Goal: Information Seeking & Learning: Check status

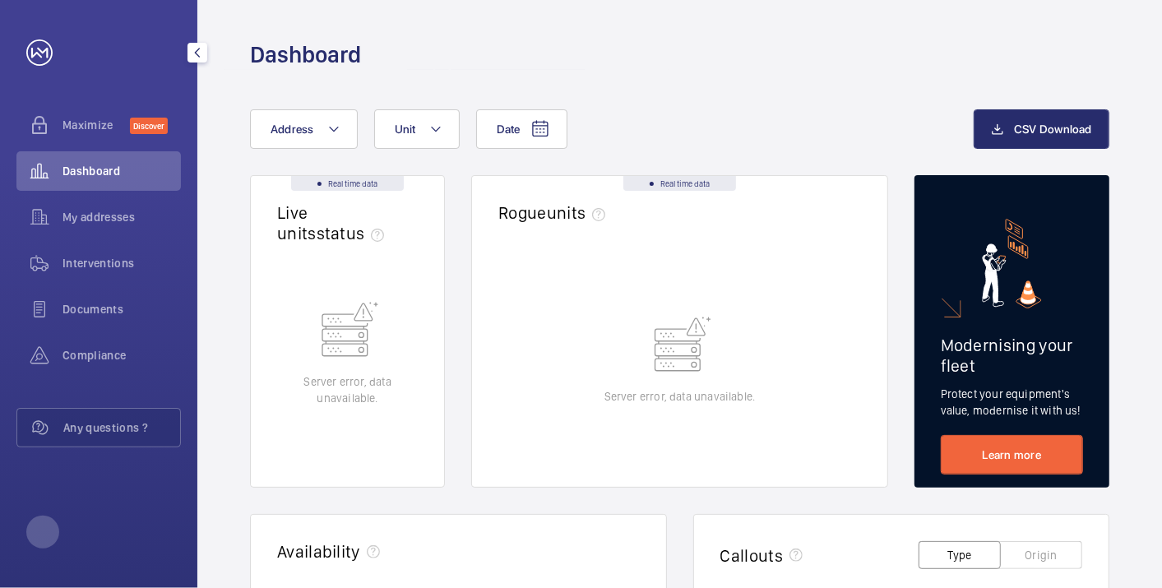
click at [100, 176] on span "Dashboard" at bounding box center [122, 171] width 118 height 16
click at [299, 118] on button "Address" at bounding box center [304, 128] width 108 height 39
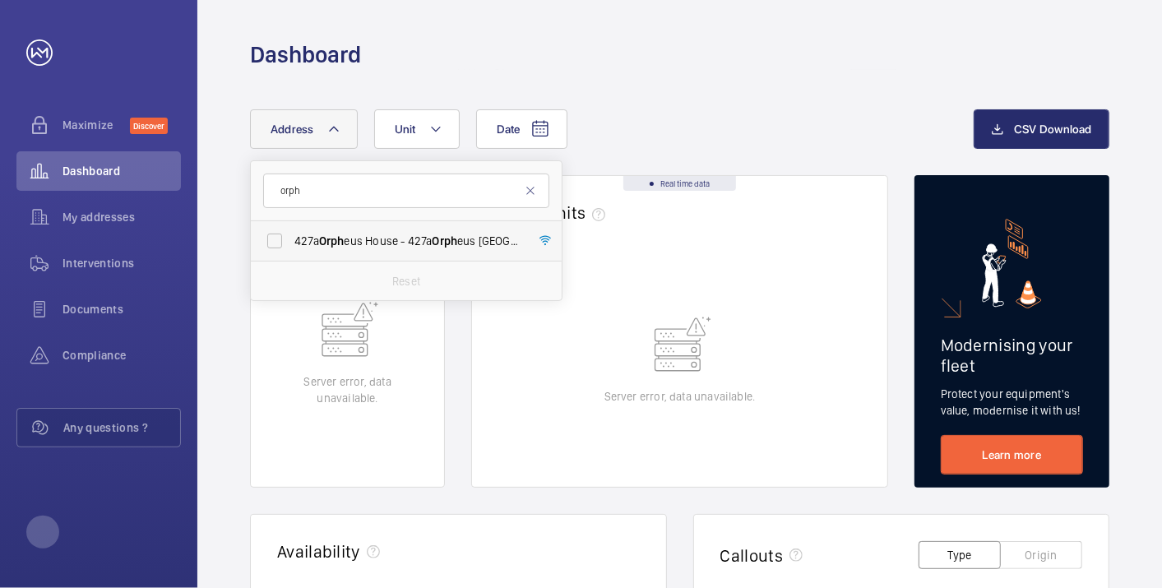
type input "orph"
click at [323, 250] on label "[STREET_ADDRESS]" at bounding box center [394, 240] width 286 height 39
click at [291, 250] on input "[STREET_ADDRESS]" at bounding box center [274, 241] width 33 height 33
checkbox input "true"
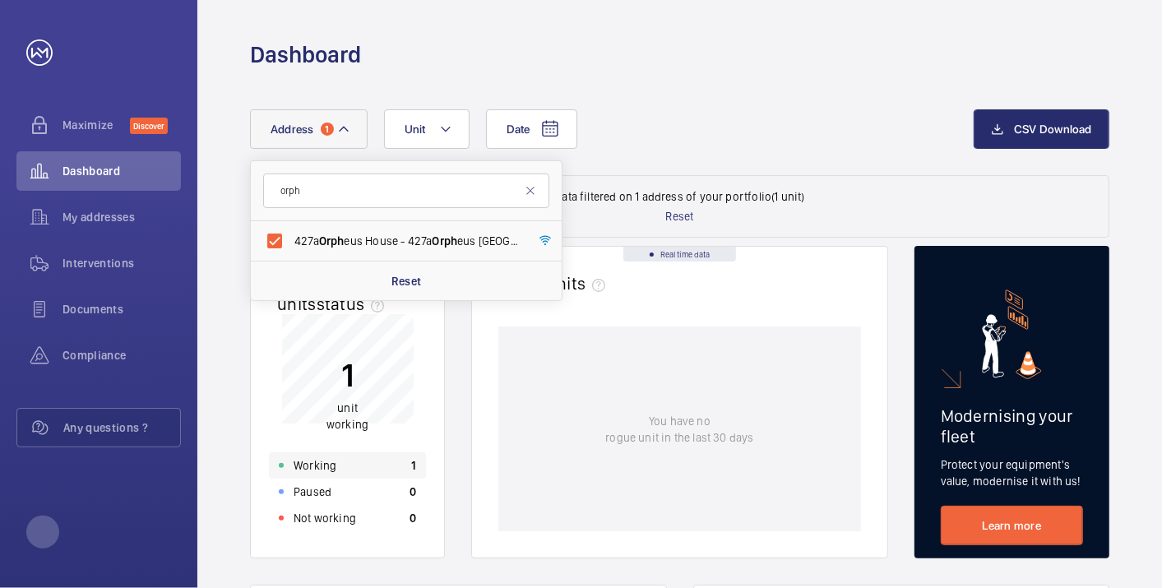
click at [366, 458] on div "Working 1" at bounding box center [347, 465] width 157 height 26
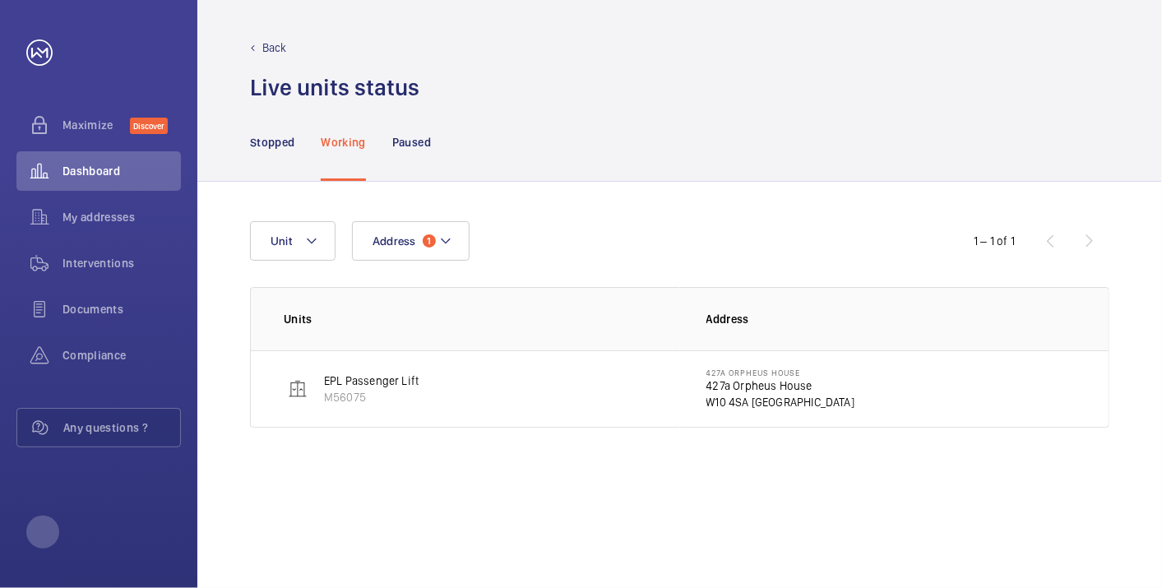
click at [734, 387] on p "427a Orpheus House" at bounding box center [781, 386] width 149 height 16
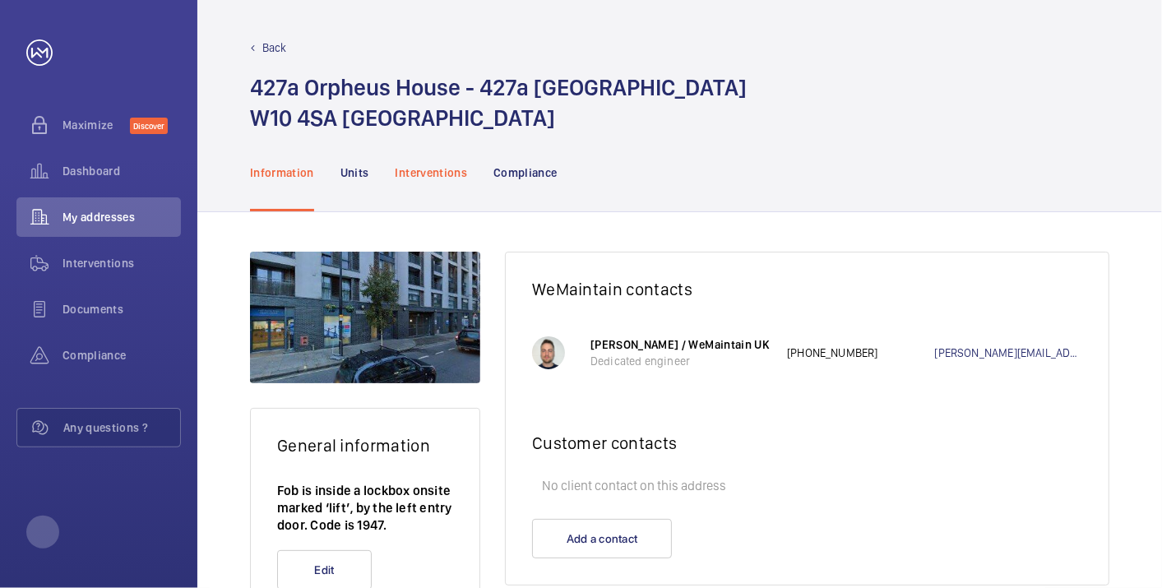
click at [455, 189] on div "Interventions" at bounding box center [432, 172] width 72 height 78
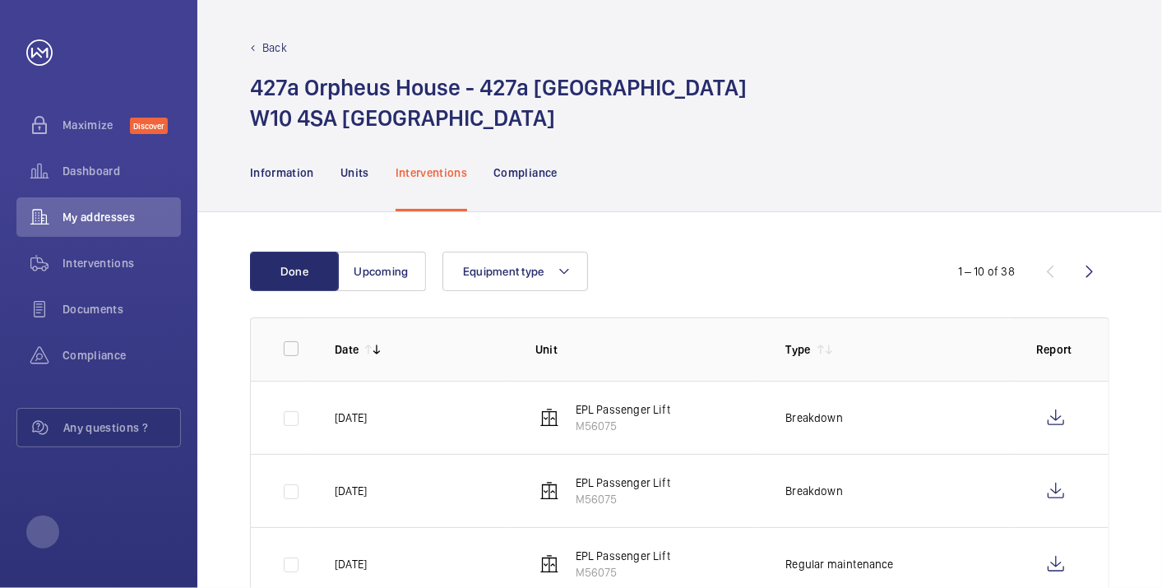
scroll to position [91, 0]
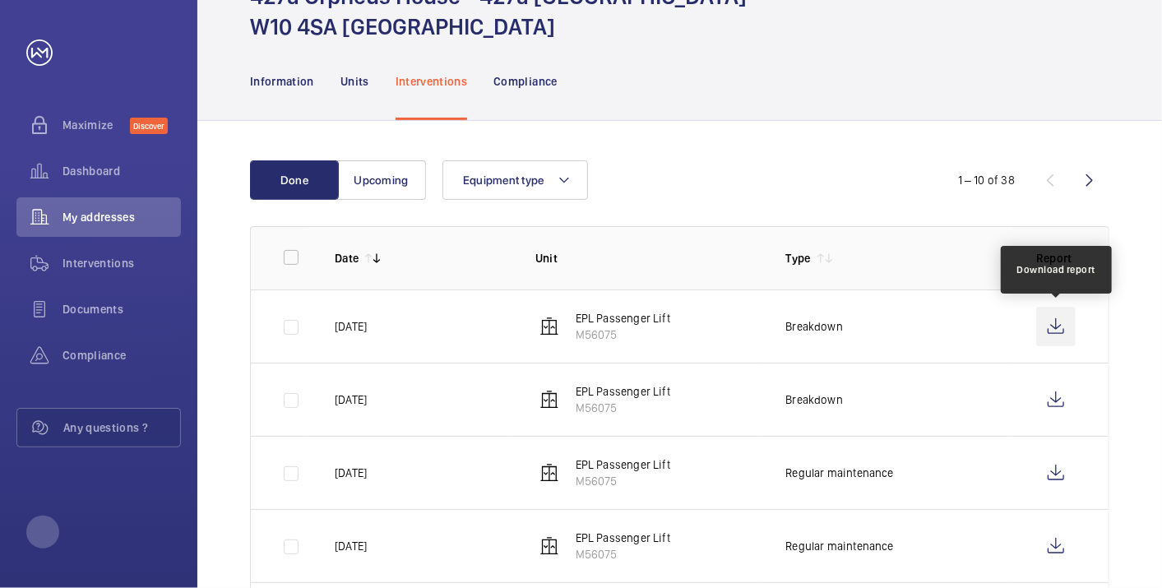
click at [1049, 323] on wm-front-icon-button at bounding box center [1055, 326] width 39 height 39
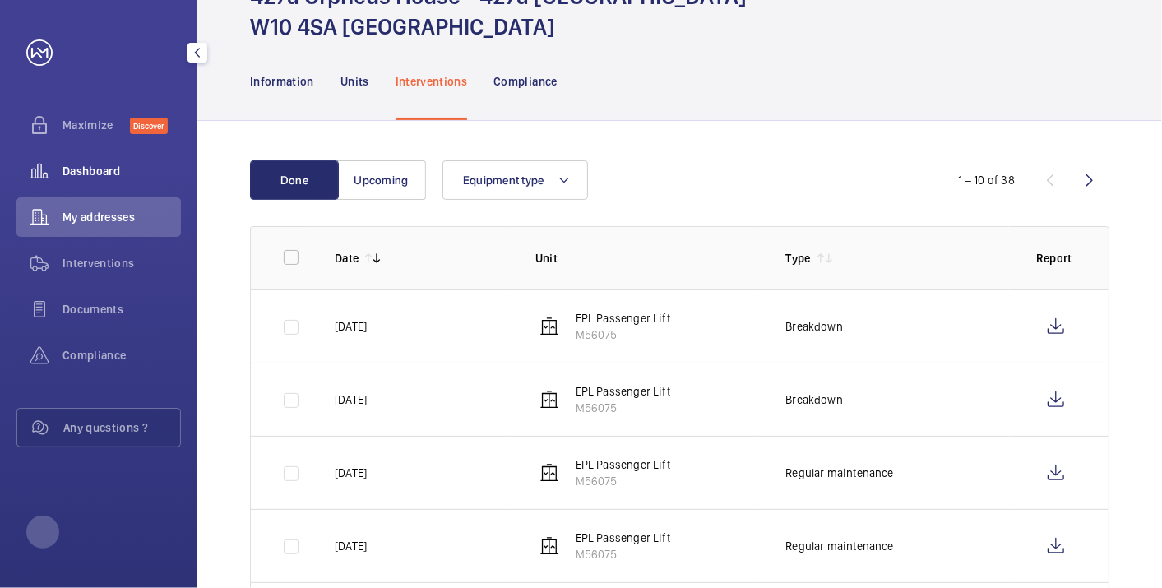
click at [73, 171] on span "Dashboard" at bounding box center [122, 171] width 118 height 16
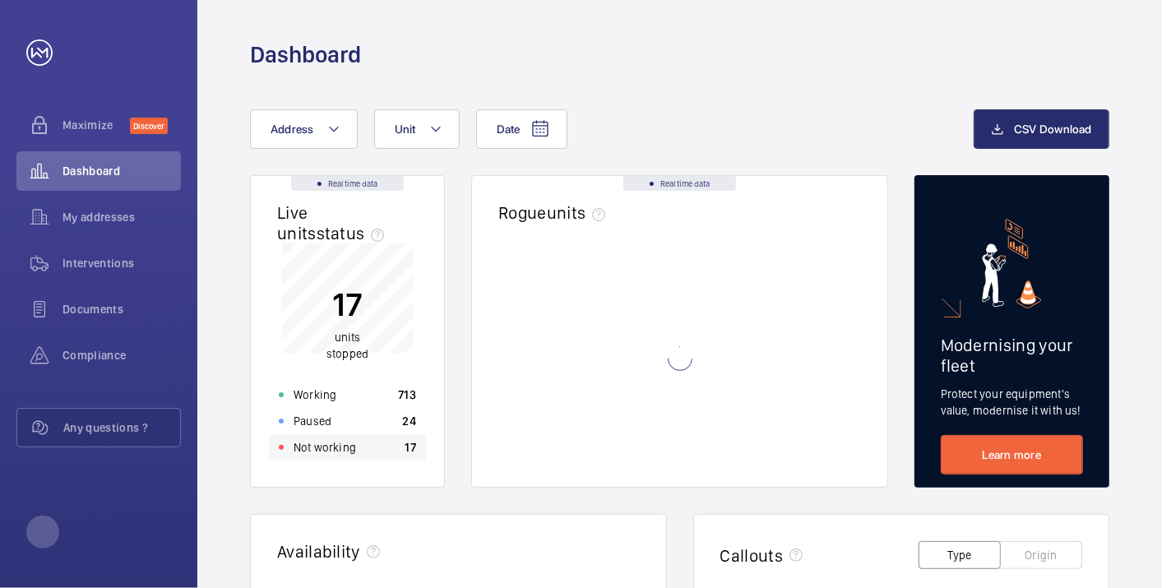
click at [363, 435] on div "Not working 17" at bounding box center [347, 447] width 157 height 26
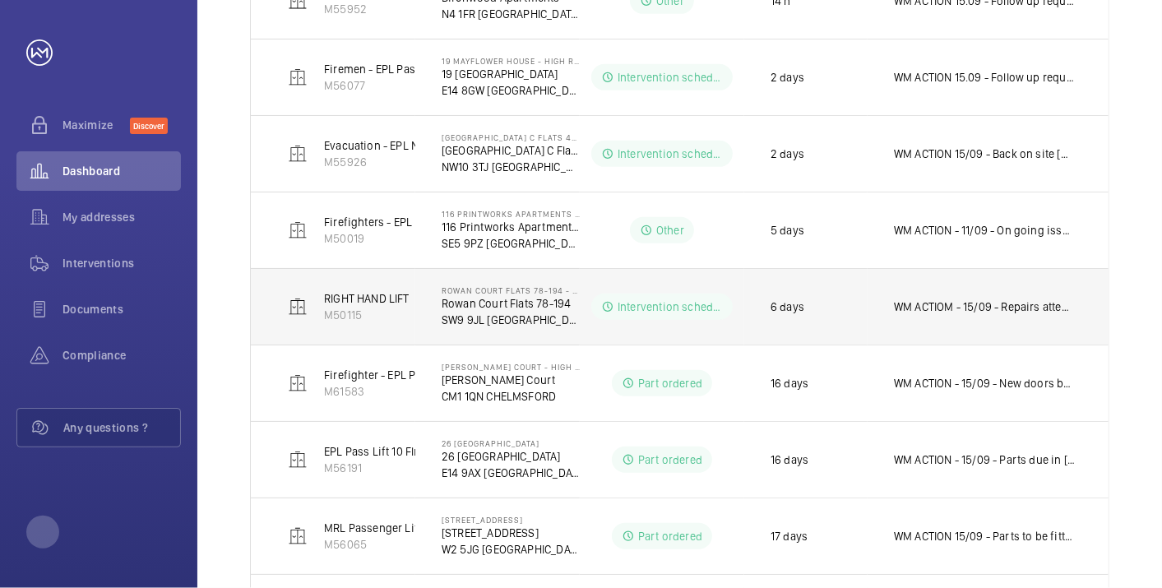
scroll to position [364, 0]
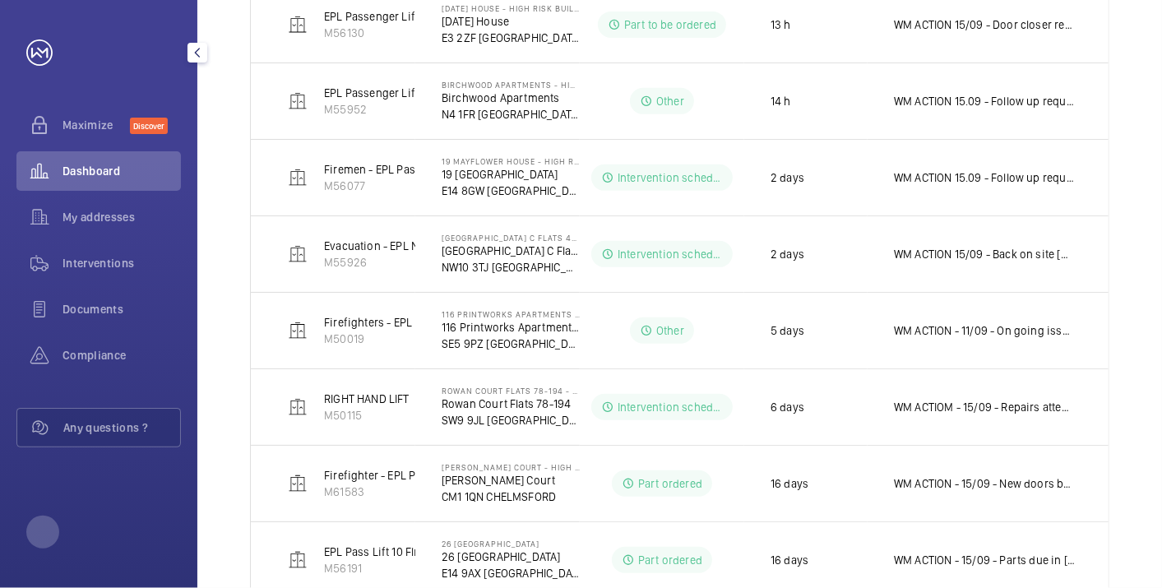
click at [119, 174] on span "Dashboard" at bounding box center [122, 171] width 118 height 16
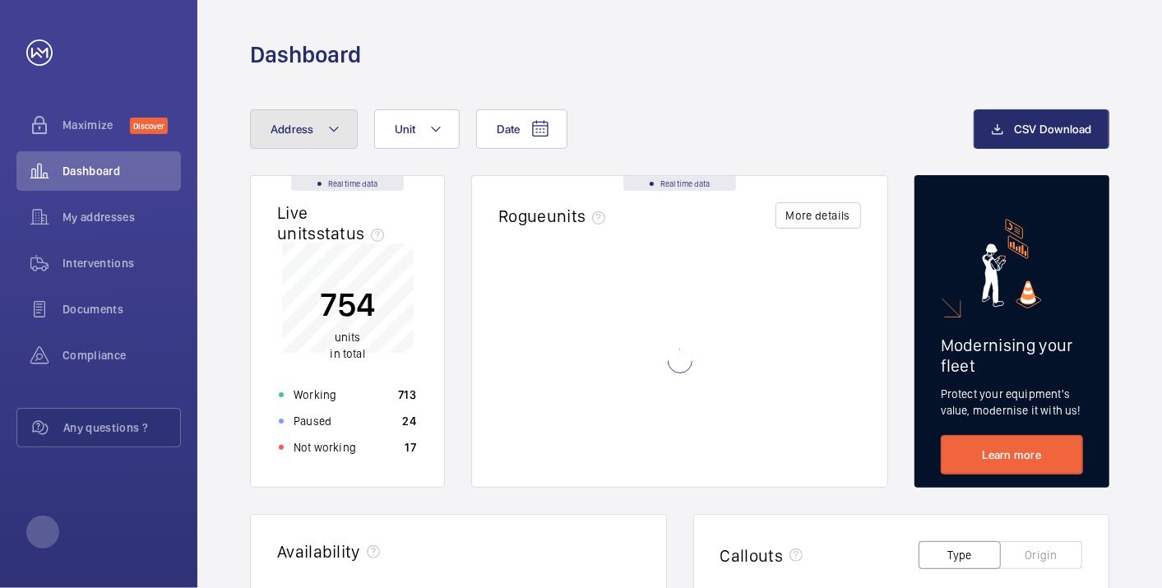
click at [308, 127] on span "Address" at bounding box center [293, 129] width 44 height 13
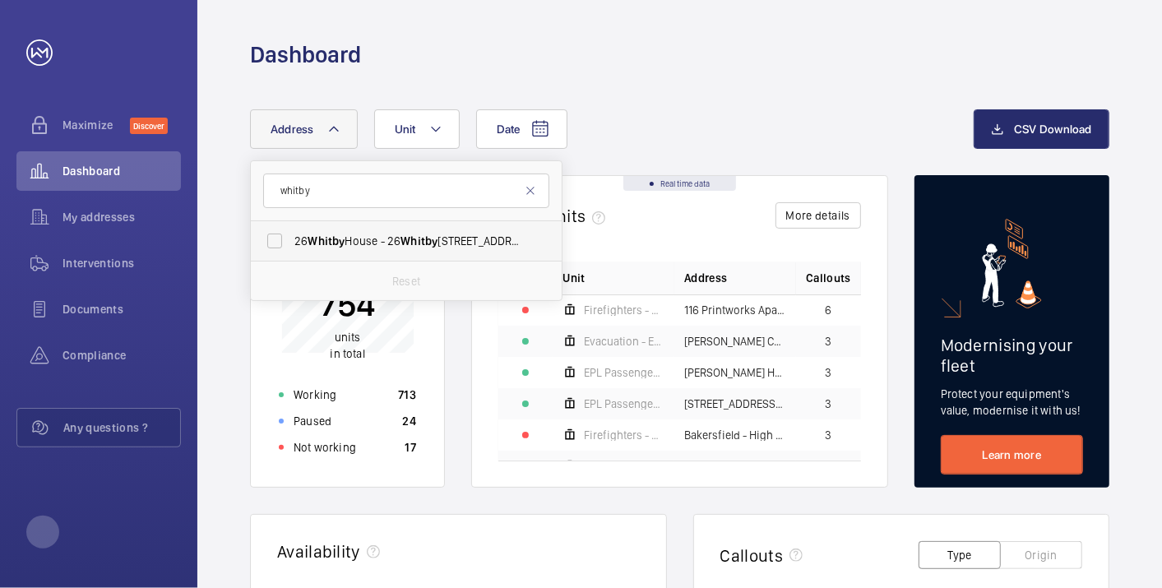
type input "whitby"
click at [387, 231] on label "[STREET_ADDRESS]" at bounding box center [394, 240] width 286 height 39
click at [291, 231] on input "[STREET_ADDRESS]" at bounding box center [274, 241] width 33 height 33
checkbox input "true"
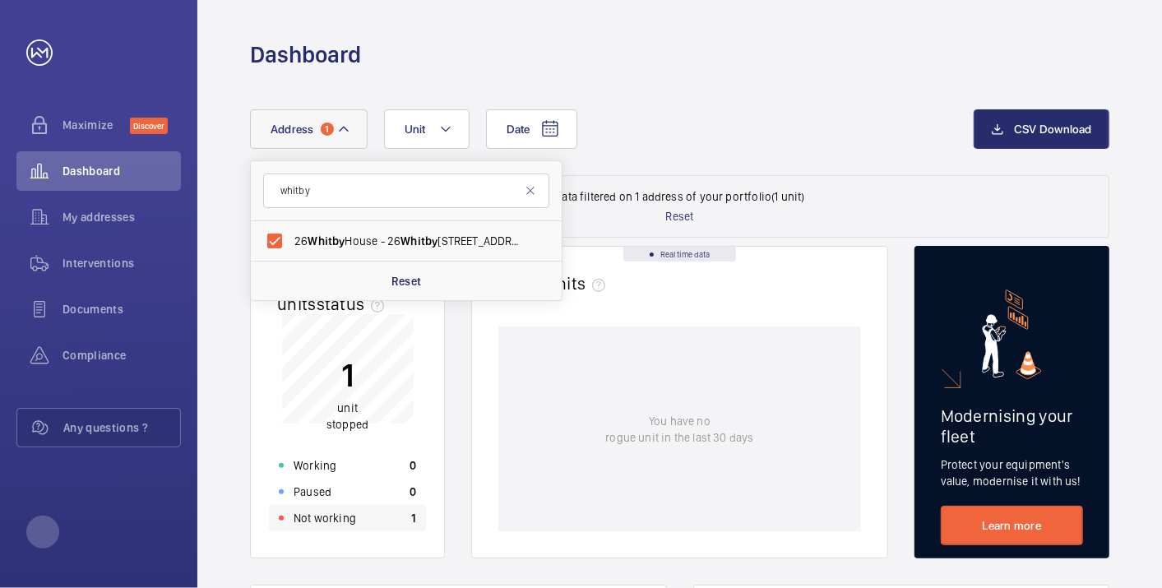
click at [355, 527] on div "Not working 1" at bounding box center [347, 518] width 157 height 26
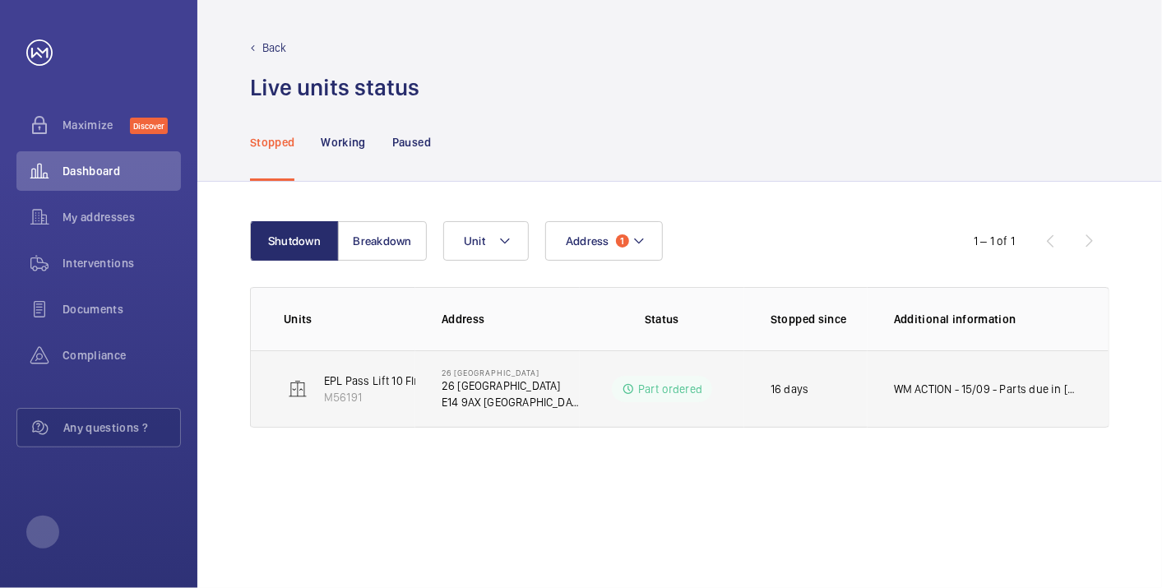
click at [955, 396] on td "WM ACTION - 15/09 - Parts due in [DATE] - Drive and encoder due in [DATE] 09/09…" at bounding box center [988, 388] width 241 height 77
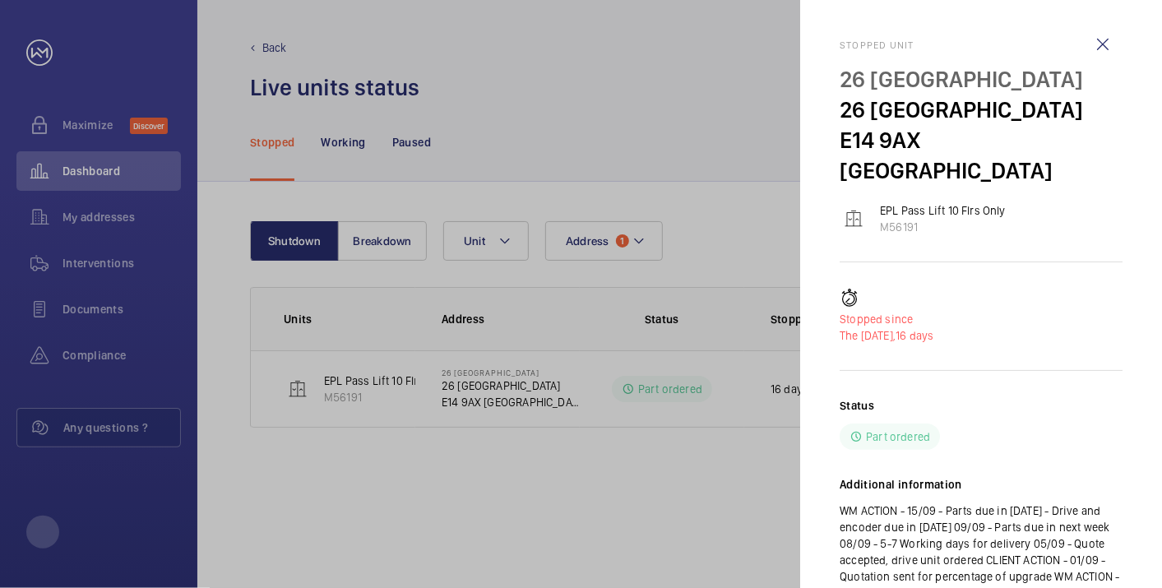
click at [959, 503] on p "WM ACTION - 15/09 - Parts due in [DATE] - Drive and encoder due in [DATE] 09/09…" at bounding box center [981, 560] width 283 height 115
drag, startPoint x: 1049, startPoint y: 479, endPoint x: 944, endPoint y: 479, distance: 104.5
click at [944, 503] on p "WM ACTION - 15/09 - Parts due in [DATE] - Drive and encoder due in [DATE] 09/09…" at bounding box center [981, 560] width 283 height 115
copy p "Parts due in [DATE]"
